Goal: Task Accomplishment & Management: Use online tool/utility

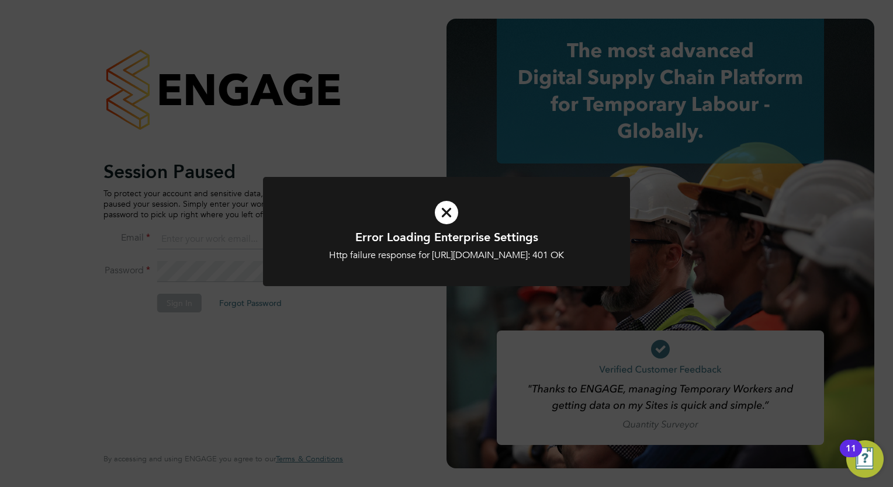
type input "[PERSON_NAME][EMAIL_ADDRESS][PERSON_NAME][DOMAIN_NAME]"
click at [442, 217] on icon at bounding box center [447, 213] width 304 height 46
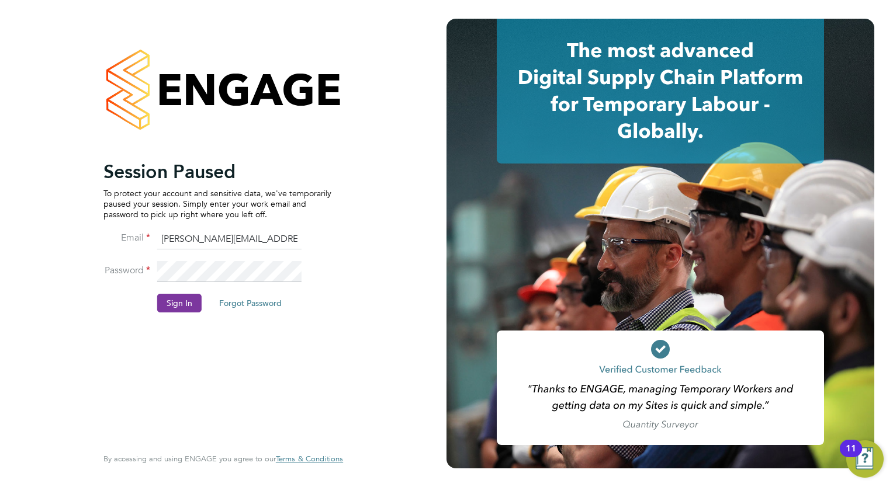
click at [192, 306] on button "Sign In" at bounding box center [179, 303] width 44 height 19
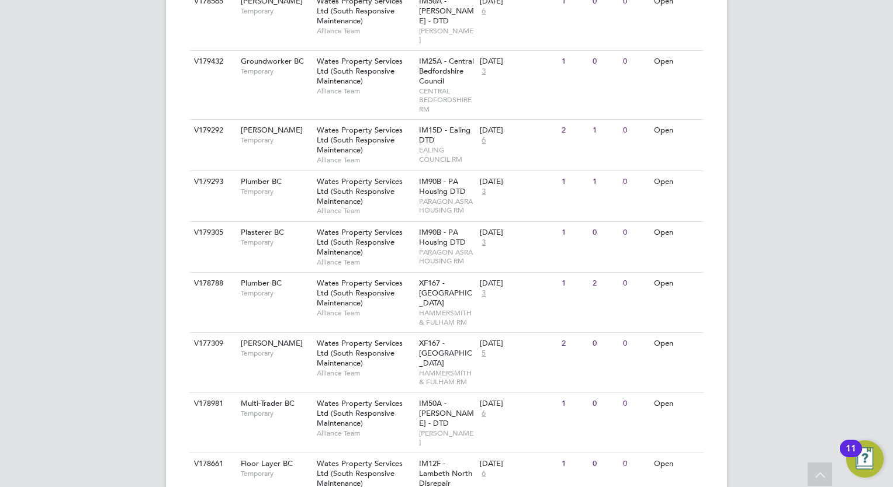
scroll to position [760, 0]
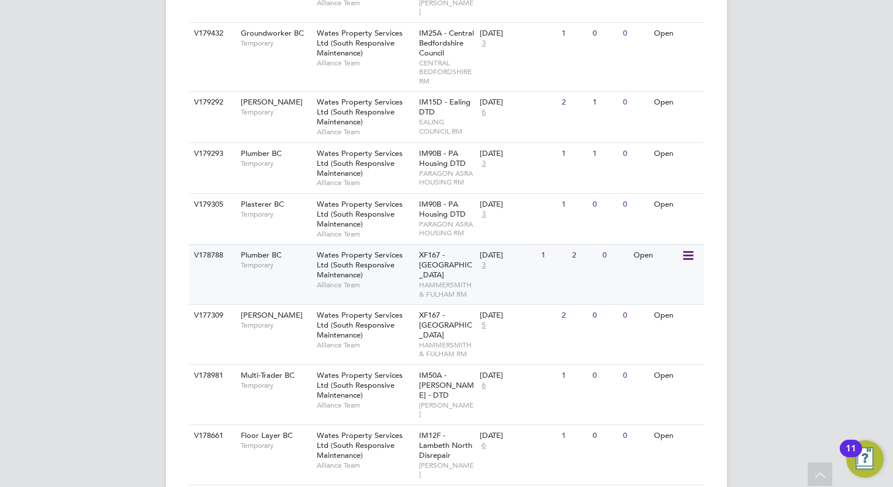
click at [309, 244] on div "V178788 Plumber BC Temporary Wates Property Services Ltd (South Responsive Main…" at bounding box center [446, 274] width 514 height 60
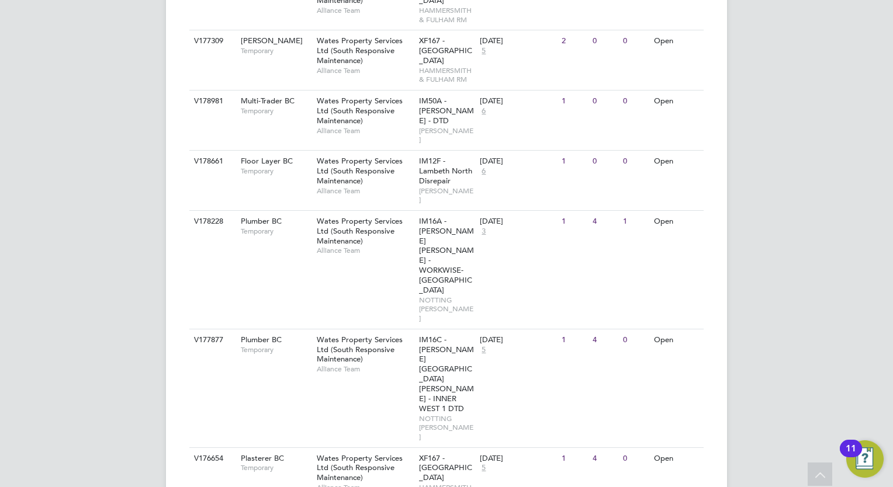
scroll to position [1069, 0]
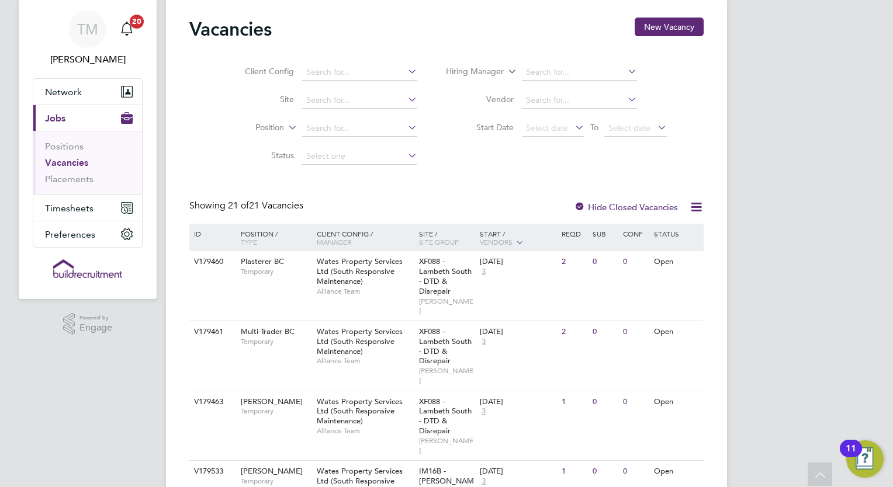
scroll to position [0, 0]
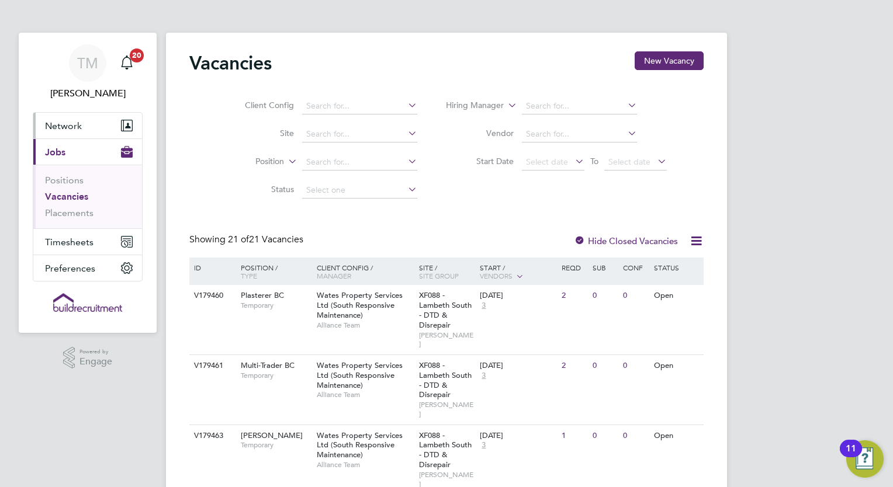
click at [71, 128] on span "Network" at bounding box center [63, 125] width 37 height 11
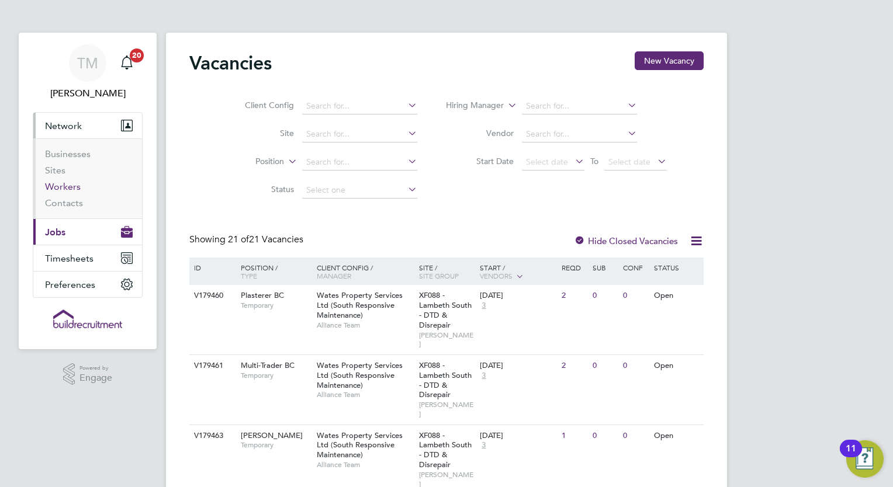
click at [70, 183] on link "Workers" at bounding box center [63, 186] width 36 height 11
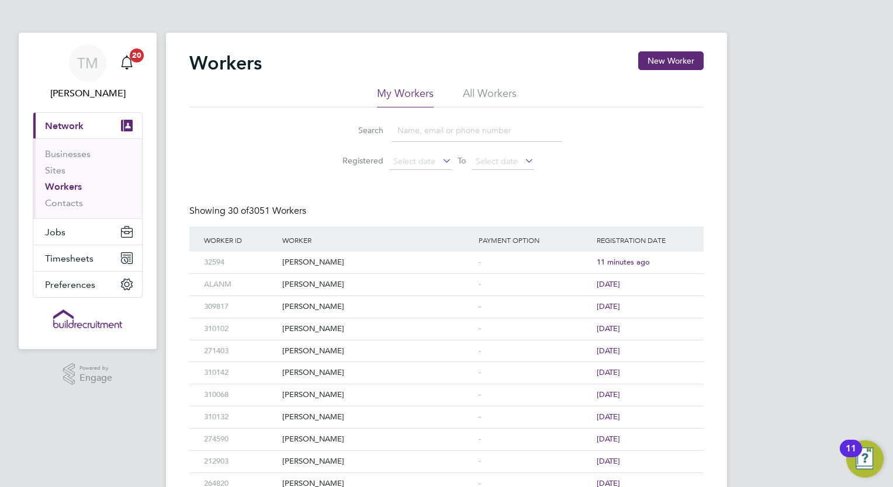
click at [459, 130] on input at bounding box center [477, 130] width 171 height 23
type input "driton"
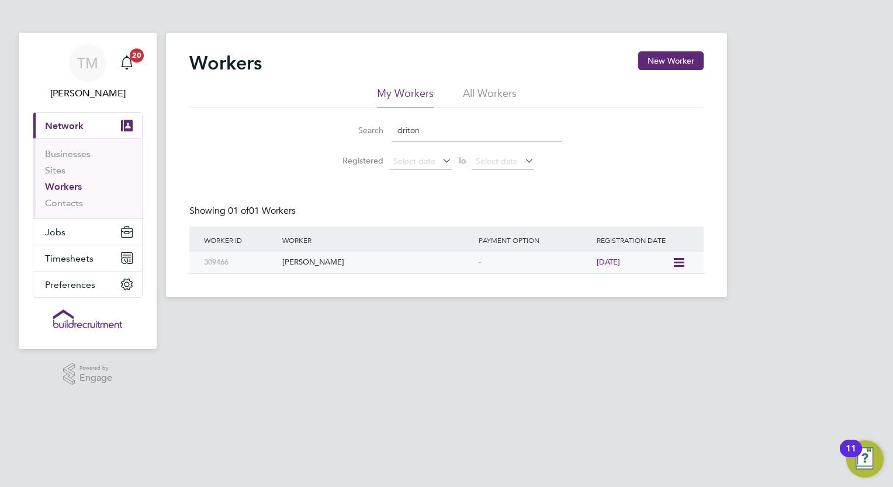
click at [666, 268] on div "18 days ago" at bounding box center [633, 263] width 78 height 22
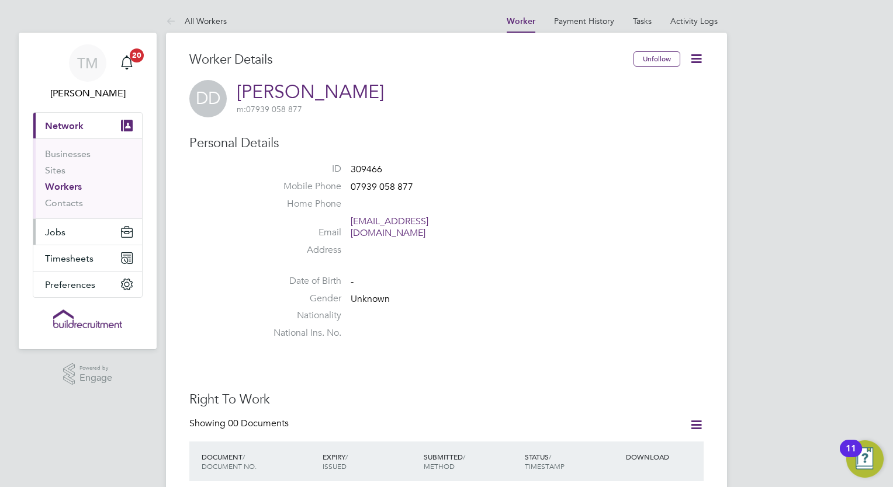
click at [61, 234] on span "Jobs" at bounding box center [55, 232] width 20 height 11
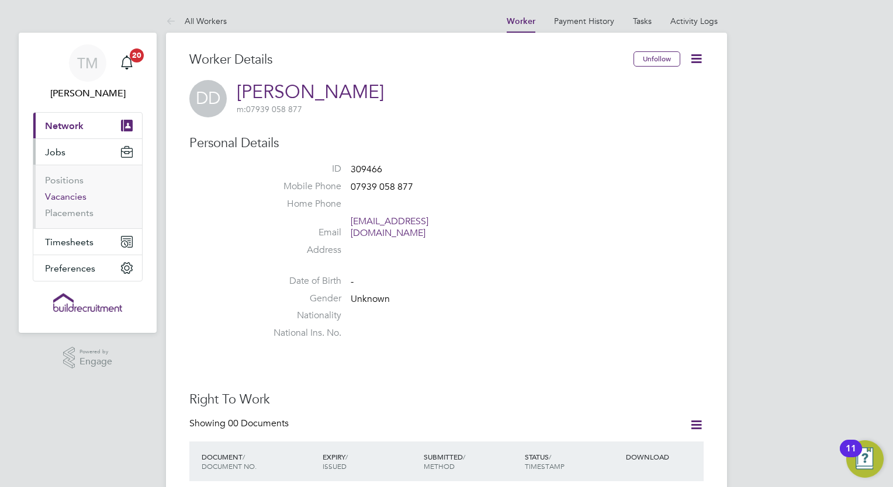
click at [68, 200] on link "Vacancies" at bounding box center [65, 196] width 41 height 11
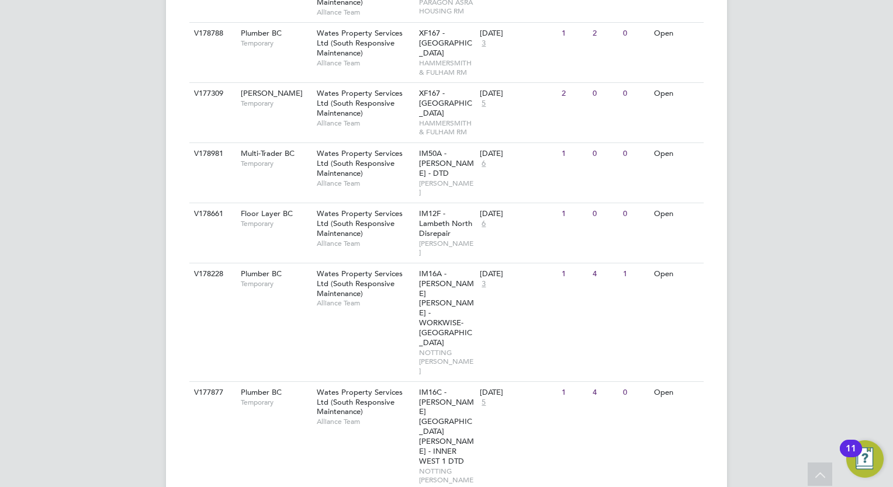
scroll to position [952, 0]
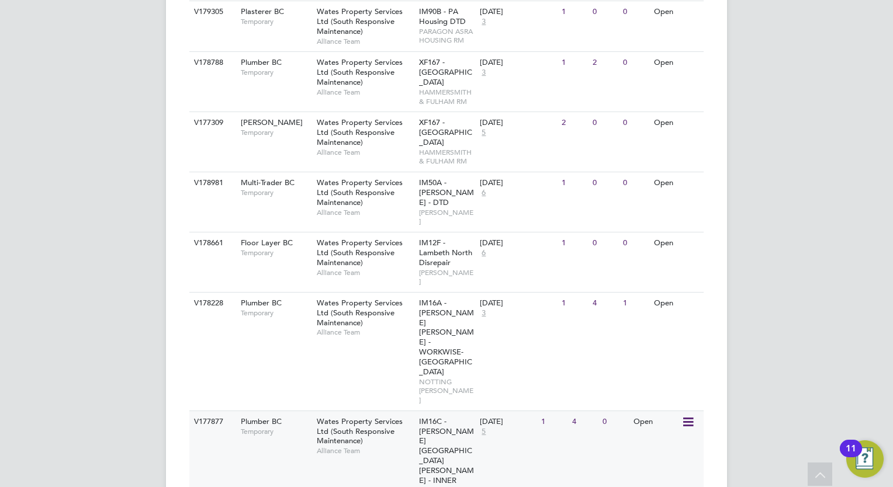
click at [352, 417] on span "Wates Property Services Ltd (South Responsive Maintenance)" at bounding box center [360, 432] width 86 height 30
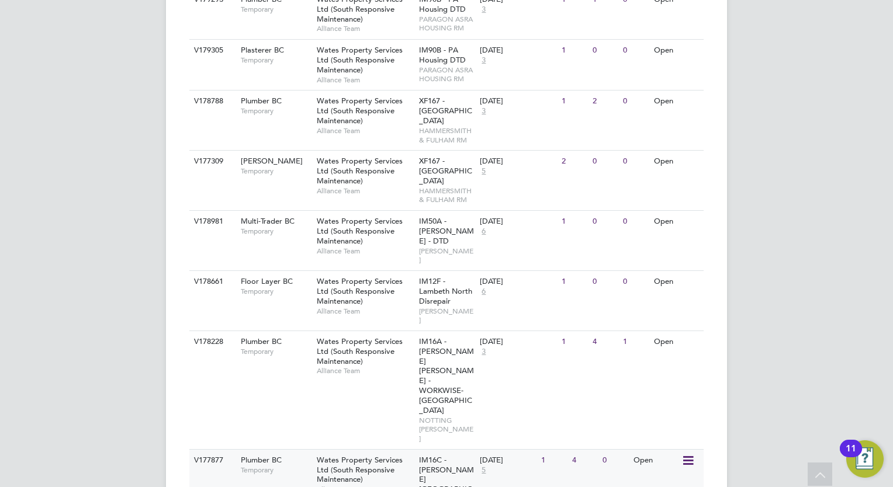
scroll to position [894, 0]
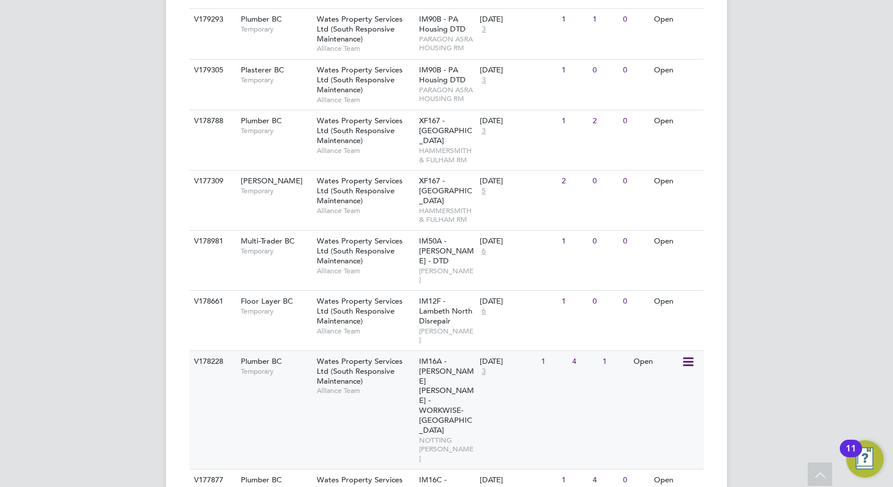
click at [262, 351] on div "Plumber BC Temporary" at bounding box center [273, 366] width 82 height 30
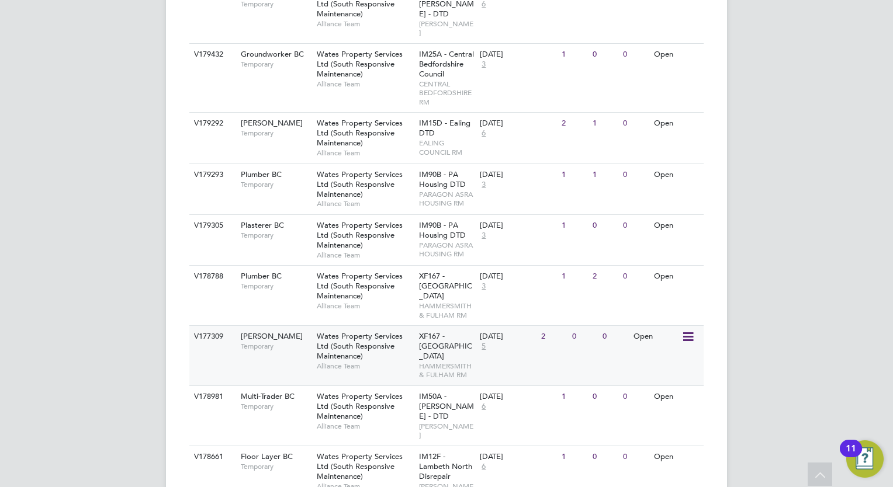
scroll to position [719, 0]
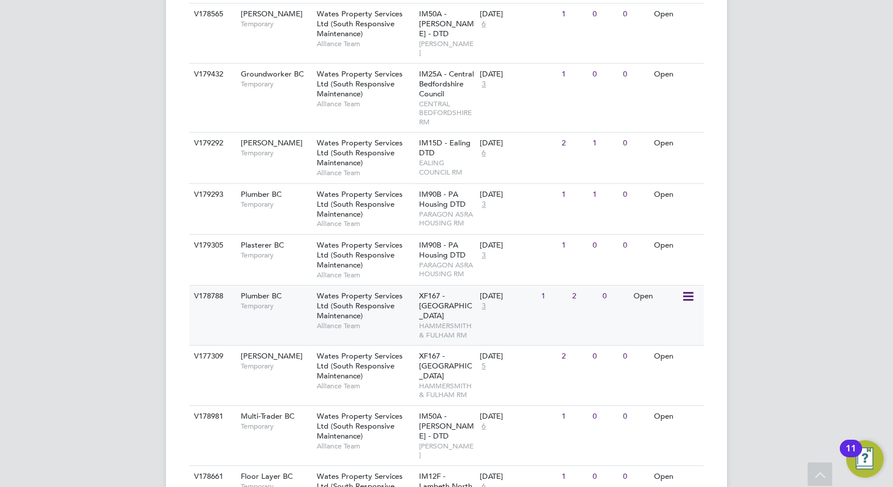
click at [310, 285] on div "V178788 Plumber BC Temporary Wates Property Services Ltd (South Responsive Main…" at bounding box center [446, 315] width 514 height 60
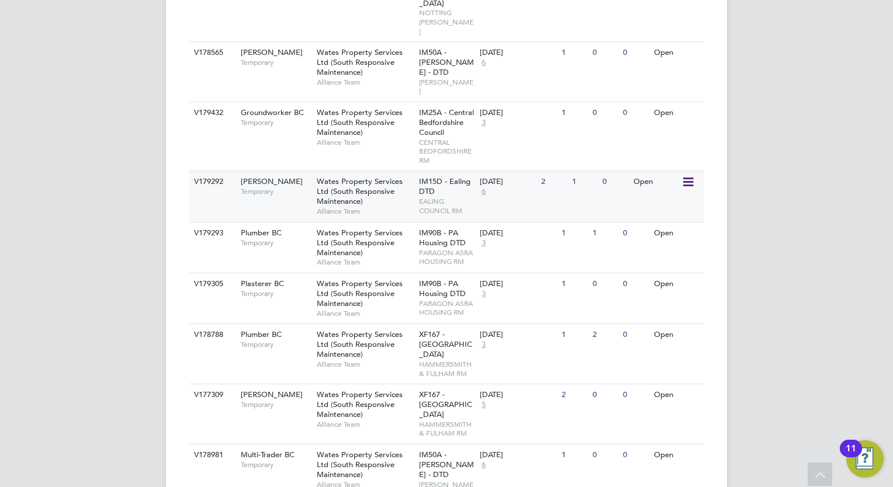
scroll to position [660, 0]
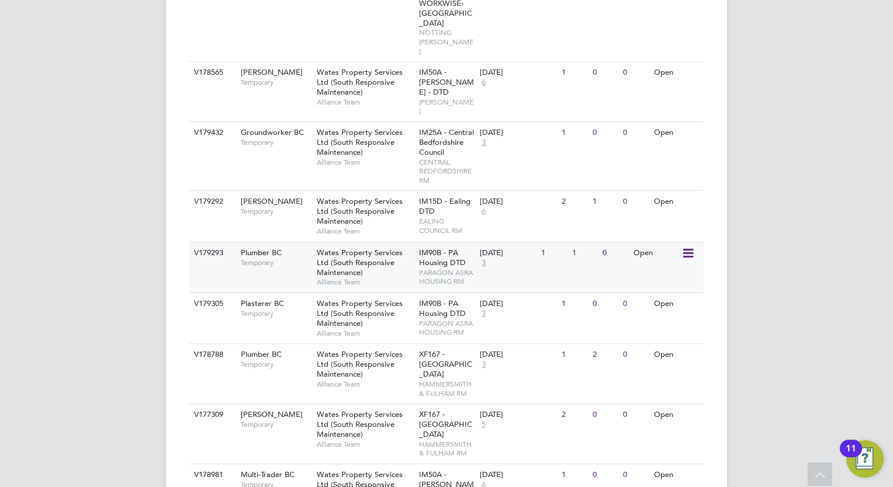
click at [376, 248] on span "Wates Property Services Ltd (South Responsive Maintenance)" at bounding box center [360, 263] width 86 height 30
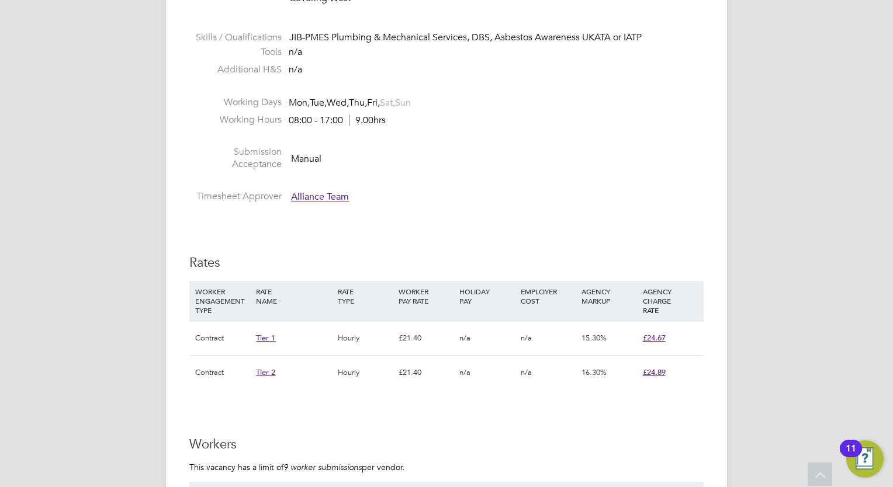
scroll to position [526, 0]
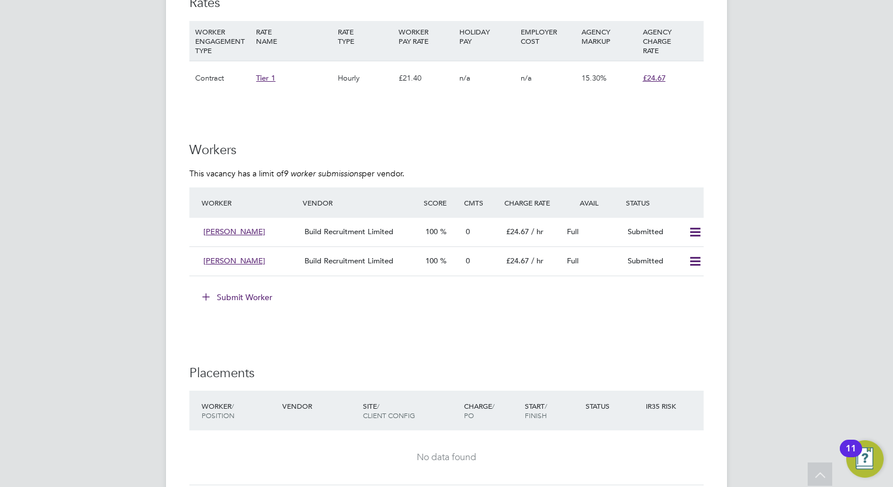
scroll to position [877, 0]
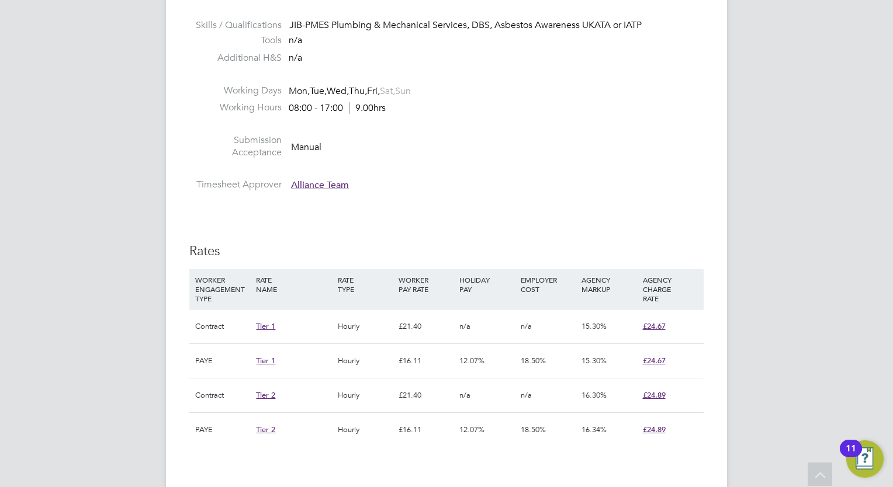
scroll to position [526, 0]
